Goal: Information Seeking & Learning: Learn about a topic

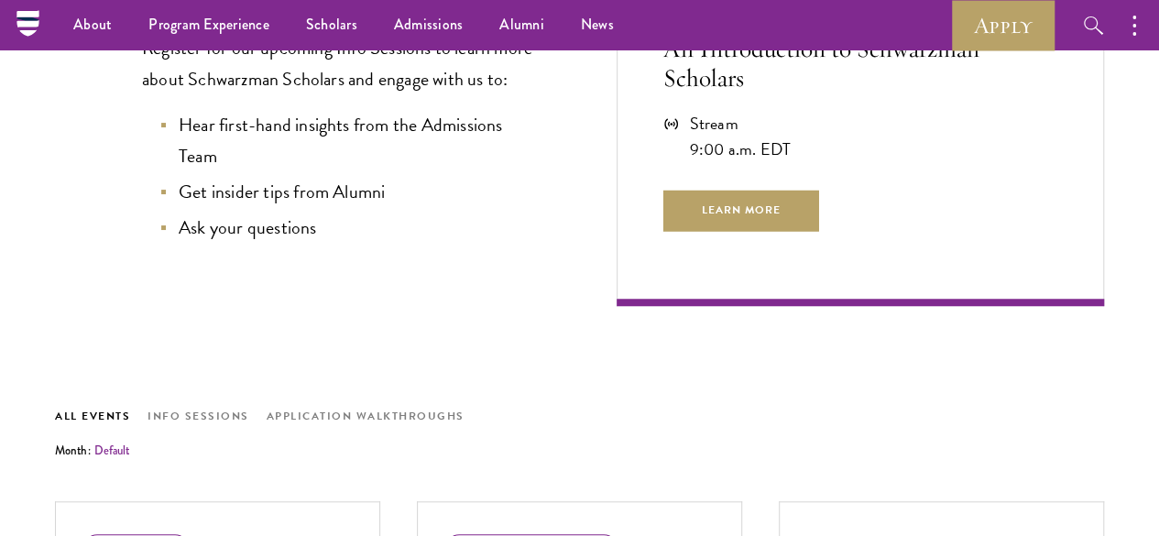
scroll to position [458, 0]
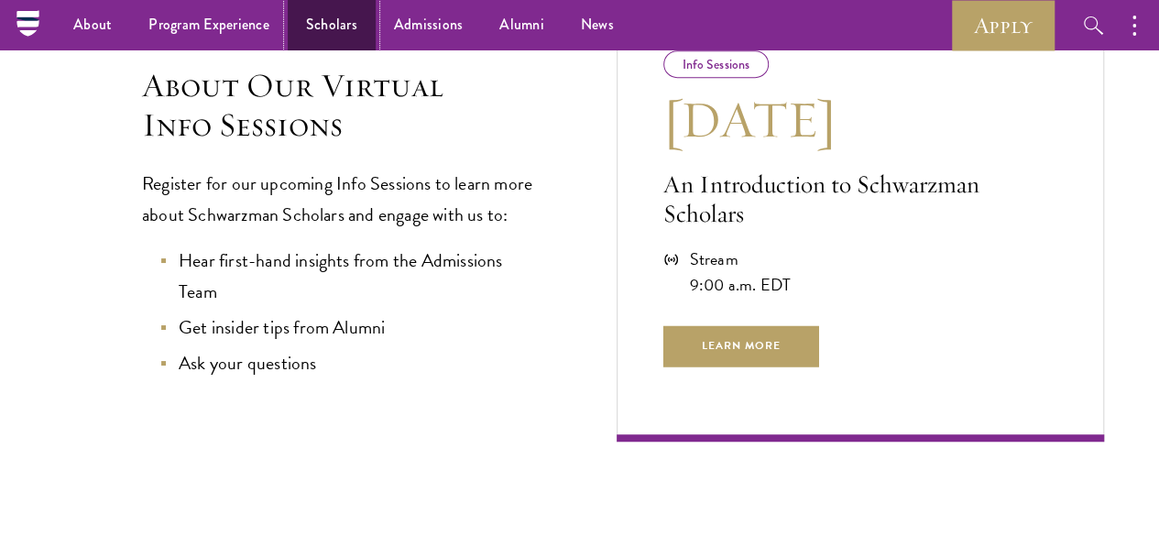
click at [320, 20] on link "Scholars" at bounding box center [332, 25] width 88 height 50
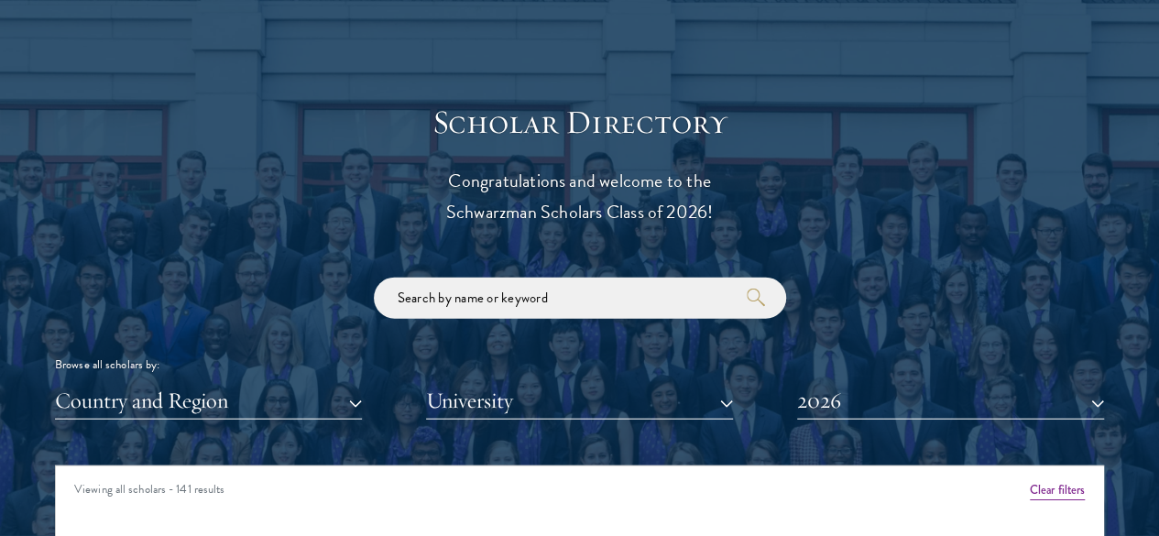
scroll to position [2016, 0]
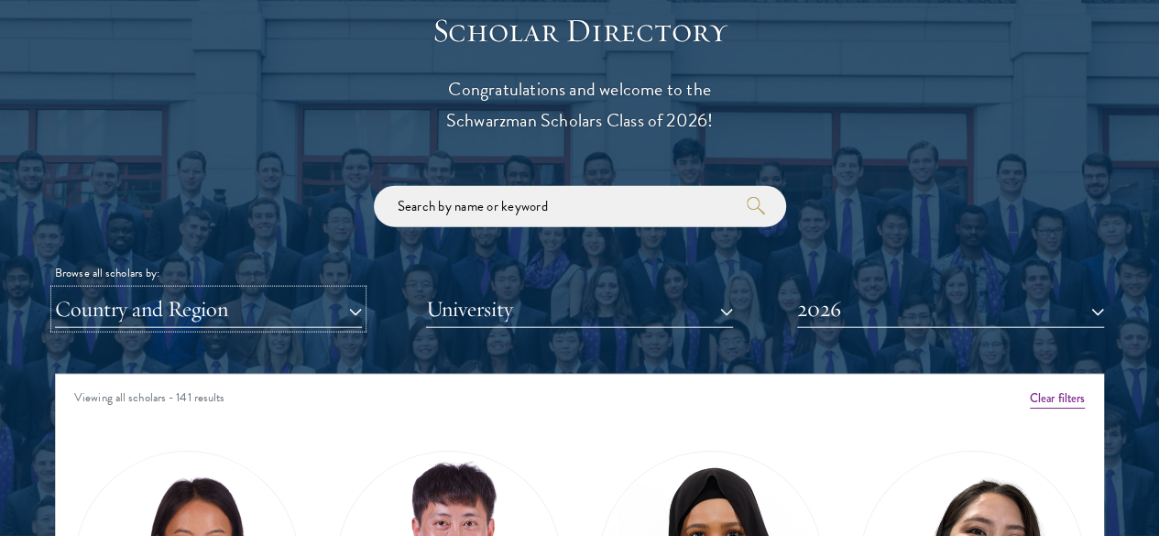
click at [335, 291] on button "Country and Region" at bounding box center [208, 310] width 307 height 38
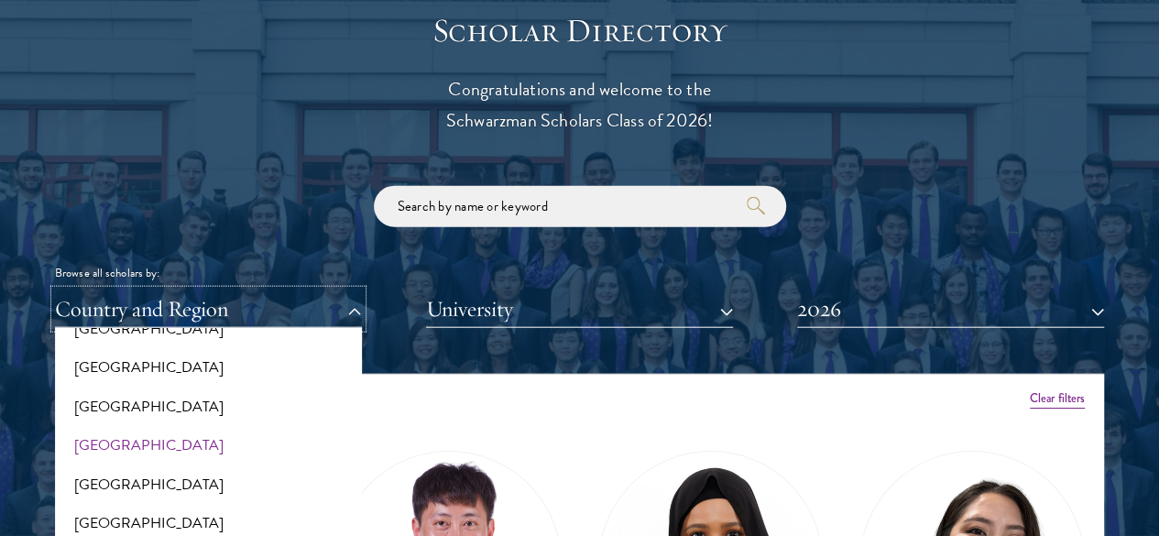
scroll to position [3842, 0]
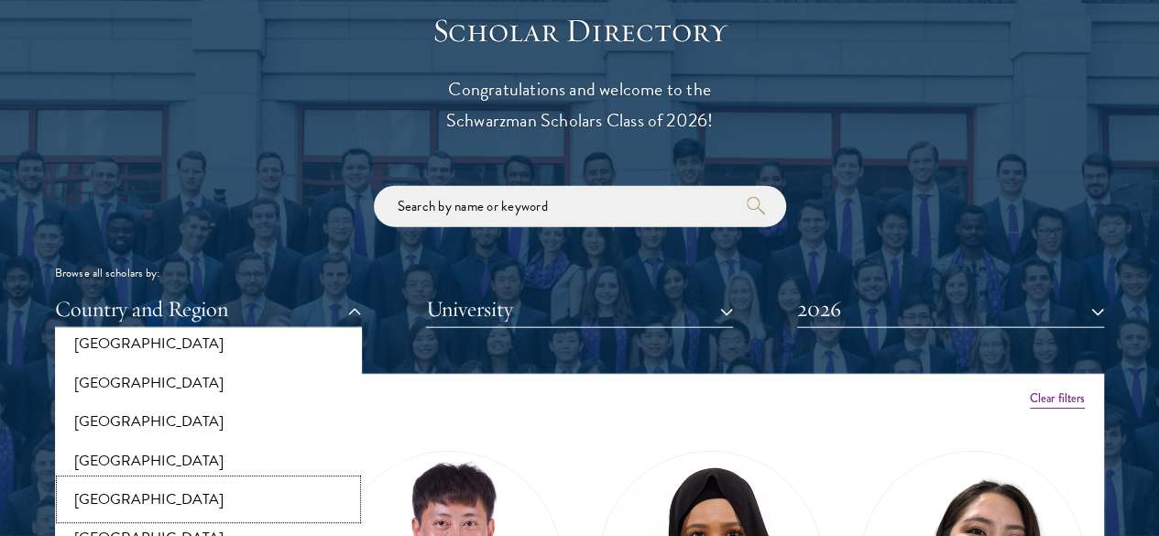
click at [137, 480] on button "[GEOGRAPHIC_DATA]" at bounding box center [208, 499] width 296 height 38
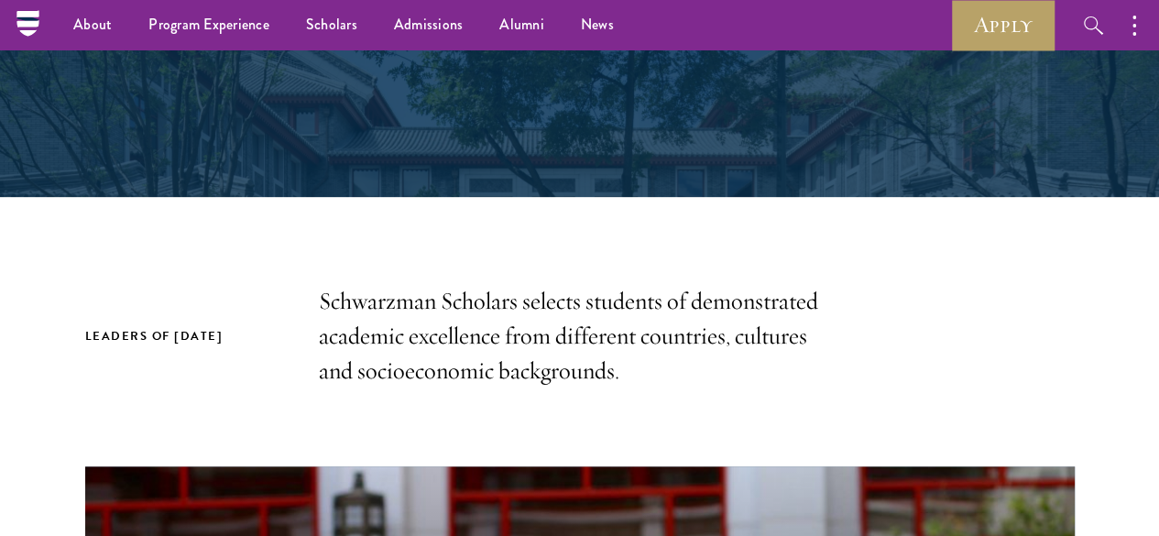
scroll to position [367, 0]
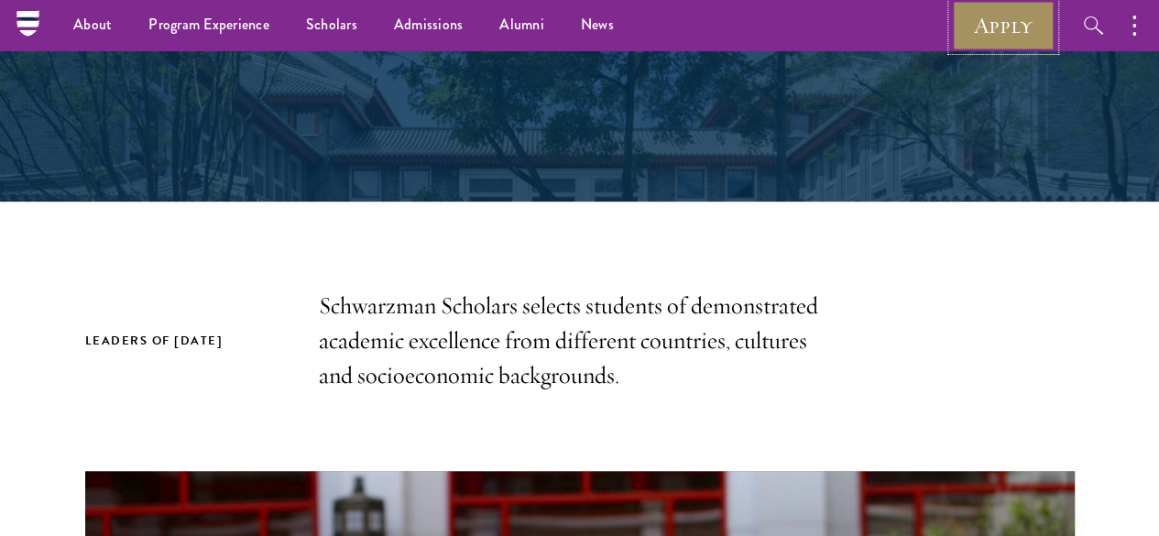
click at [987, 21] on link "Apply" at bounding box center [1003, 25] width 103 height 50
